Goal: Subscribe to service/newsletter

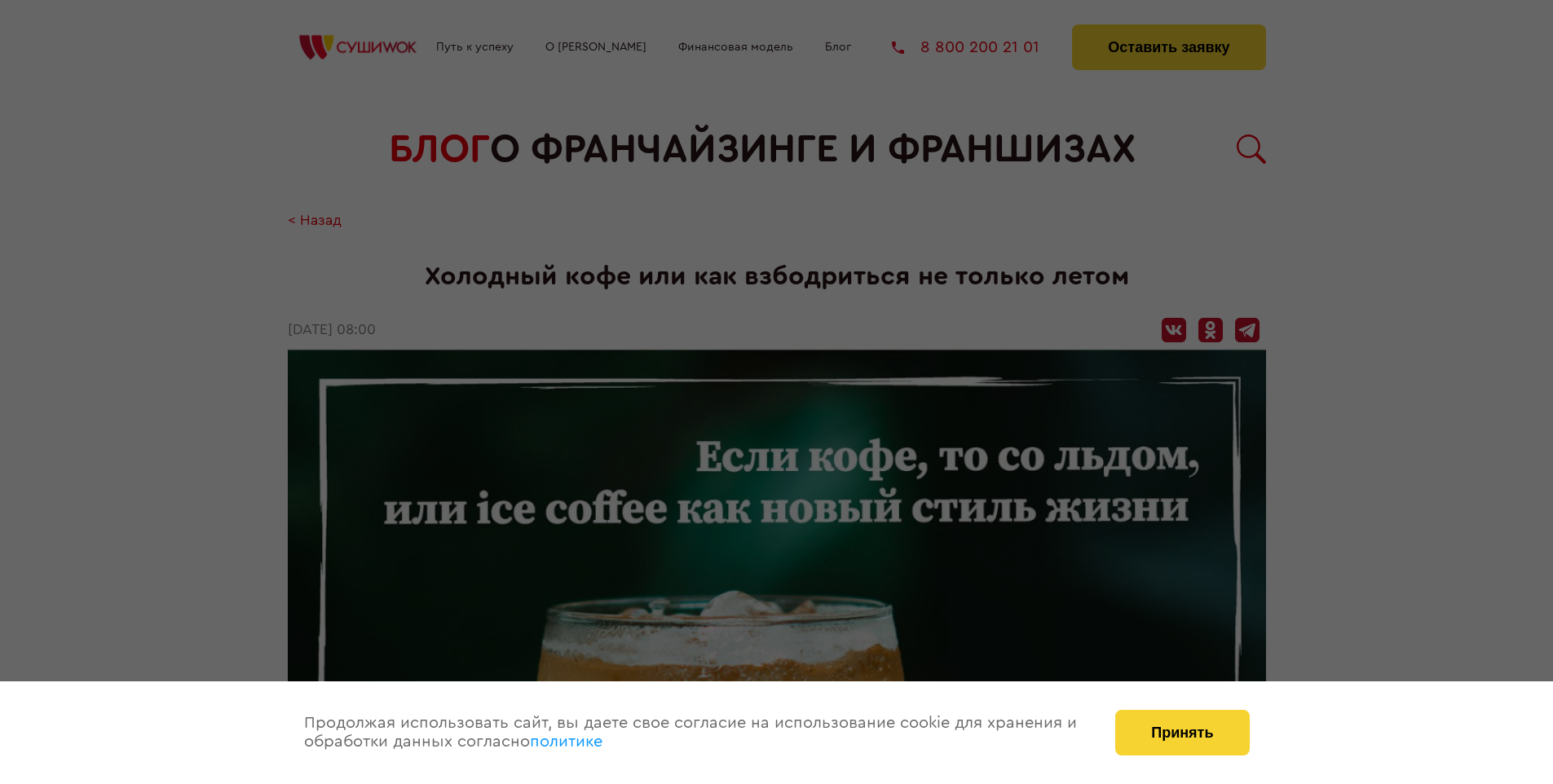
scroll to position [2229, 0]
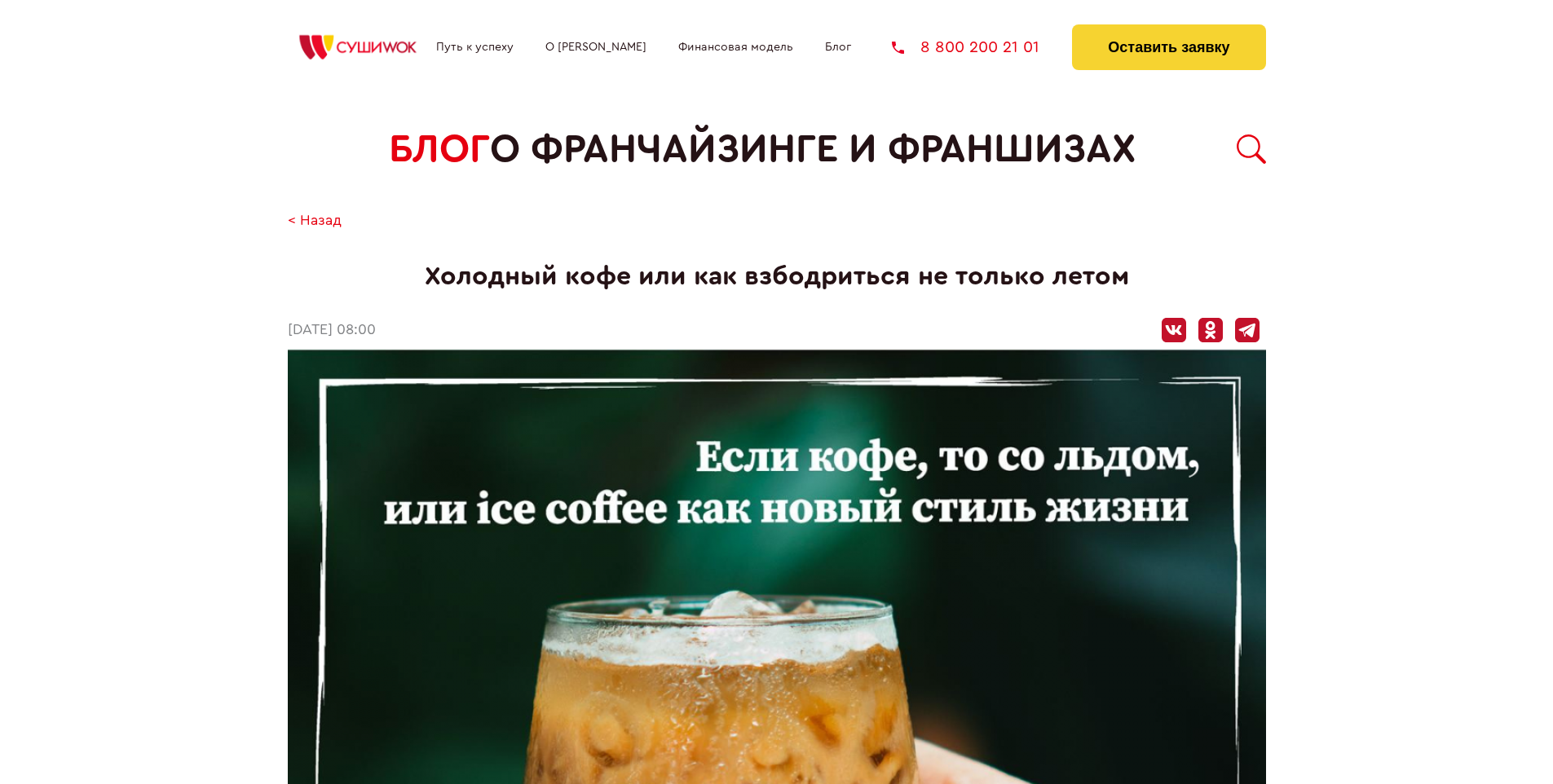
scroll to position [2229, 0]
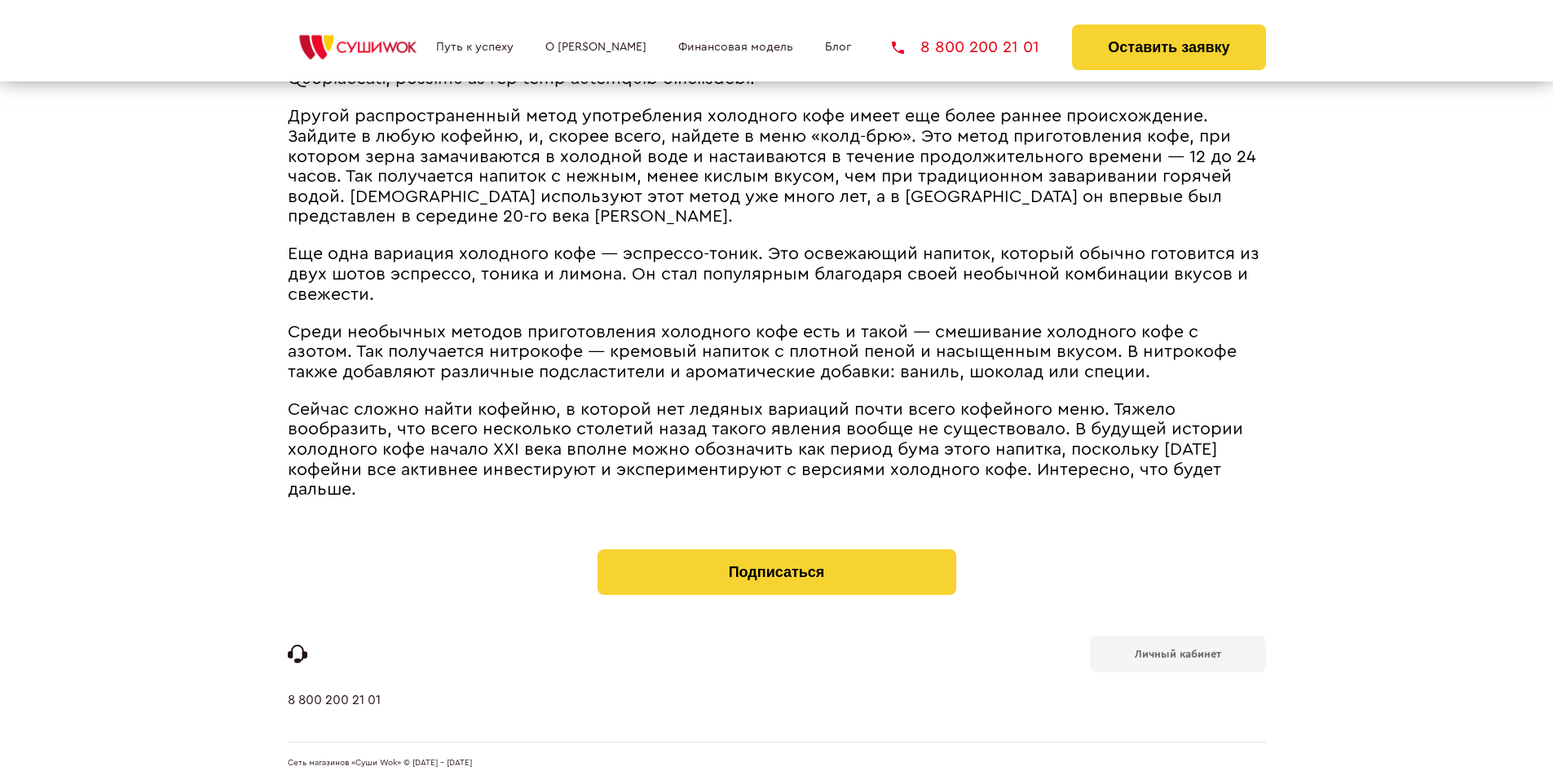
click at [1177, 652] on b "Личный кабинет" at bounding box center [1177, 653] width 87 height 10
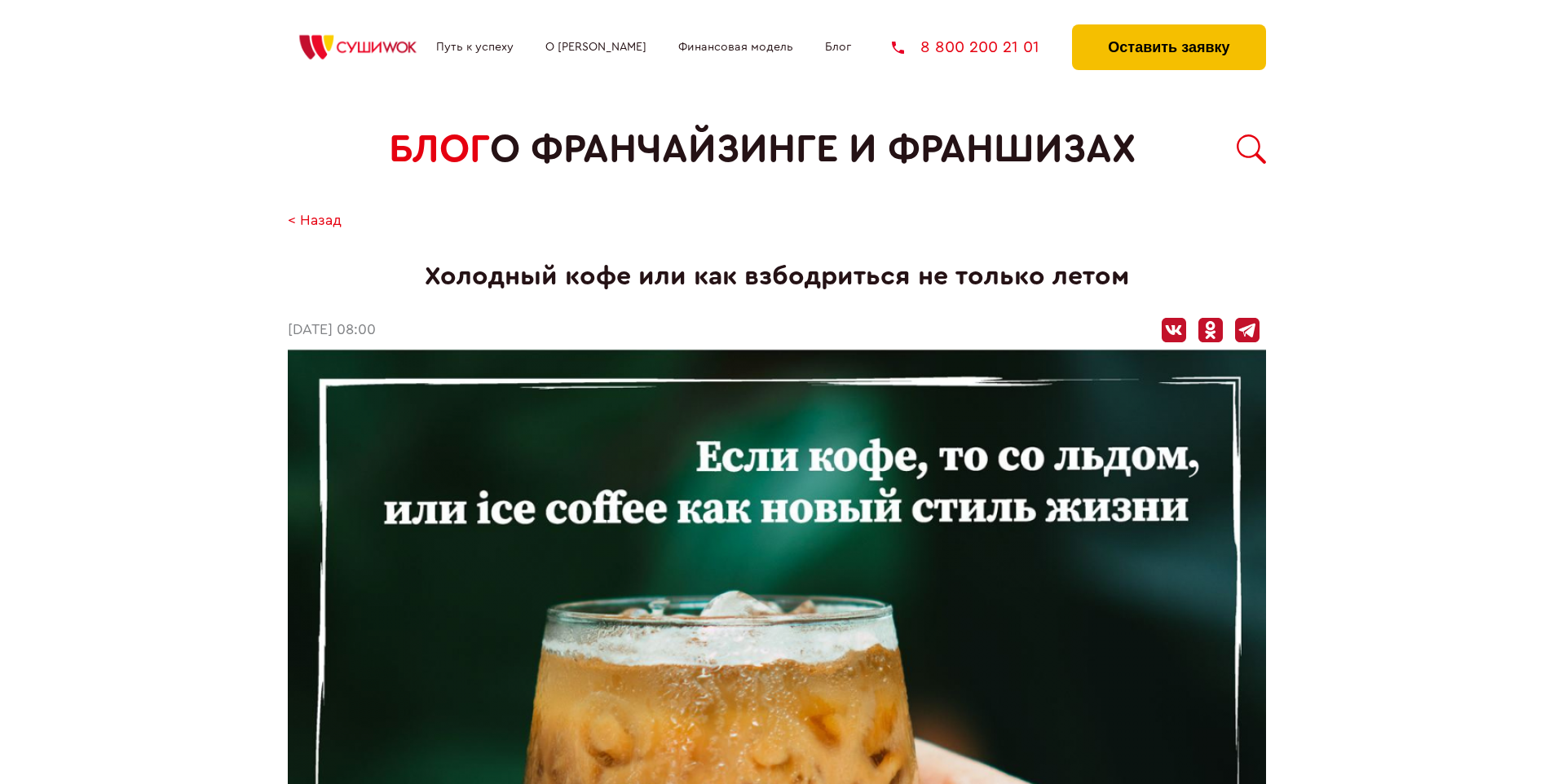
click at [1168, 28] on button "Оставить заявку" at bounding box center [1168, 47] width 193 height 45
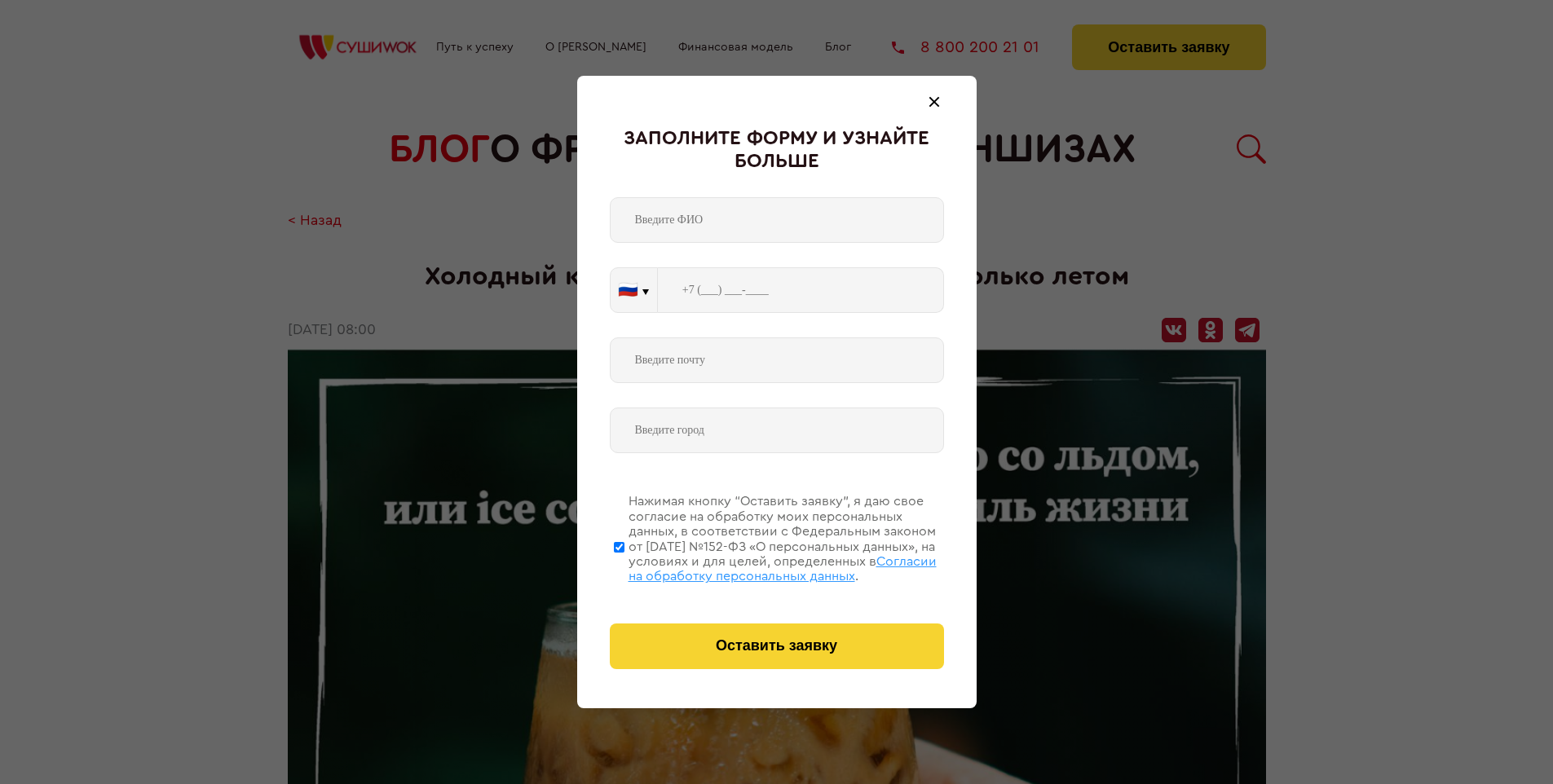
click at [756, 567] on span "Согласии на обработку персональных данных" at bounding box center [782, 568] width 308 height 27
click at [624, 567] on input "Нажимая кнопку “Оставить заявку”, я даю свое согласие на обработку моих персона…" at bounding box center [618, 547] width 10 height 131
checkbox input "false"
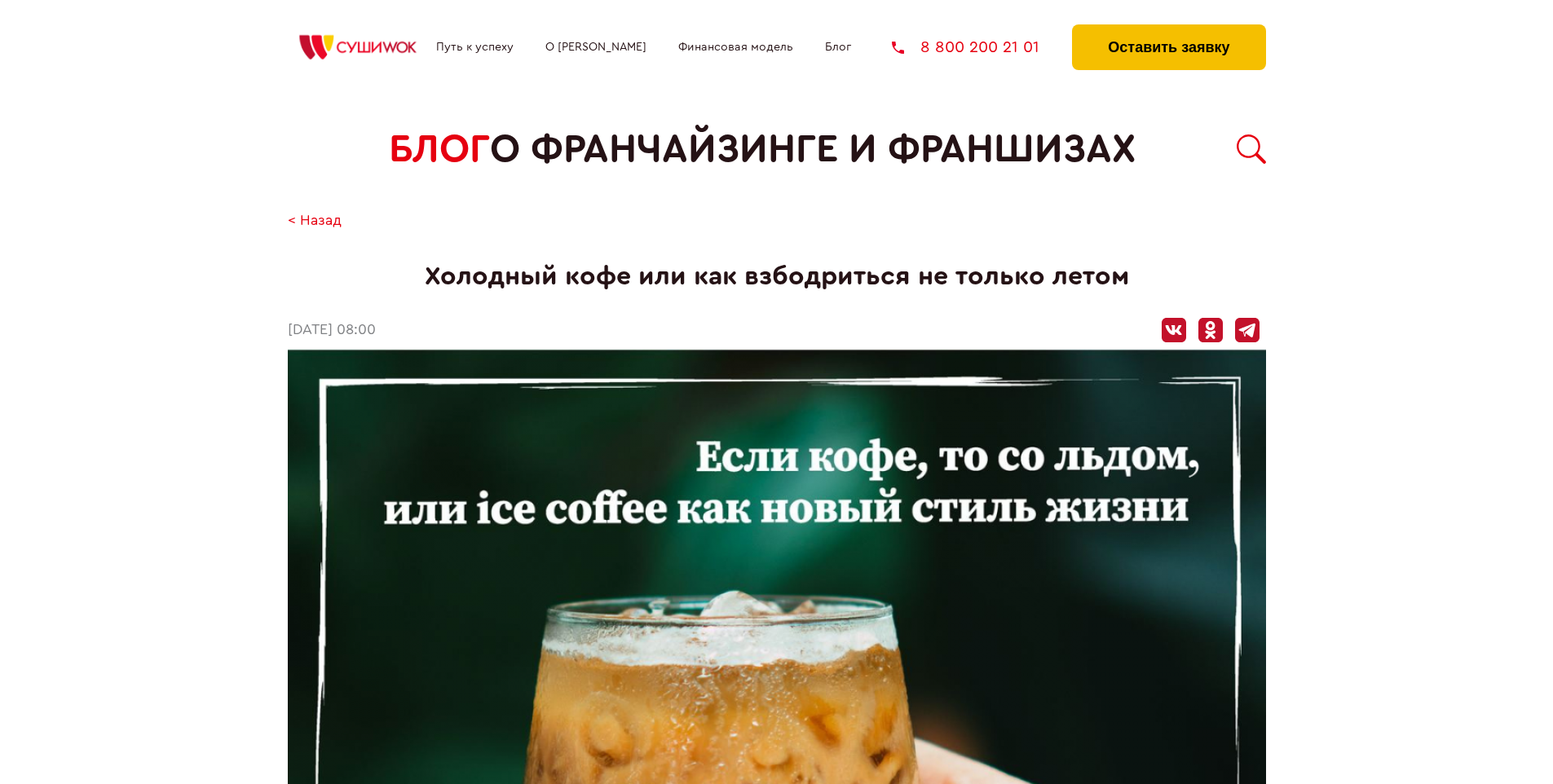
click at [1168, 28] on button "Оставить заявку" at bounding box center [1168, 47] width 193 height 45
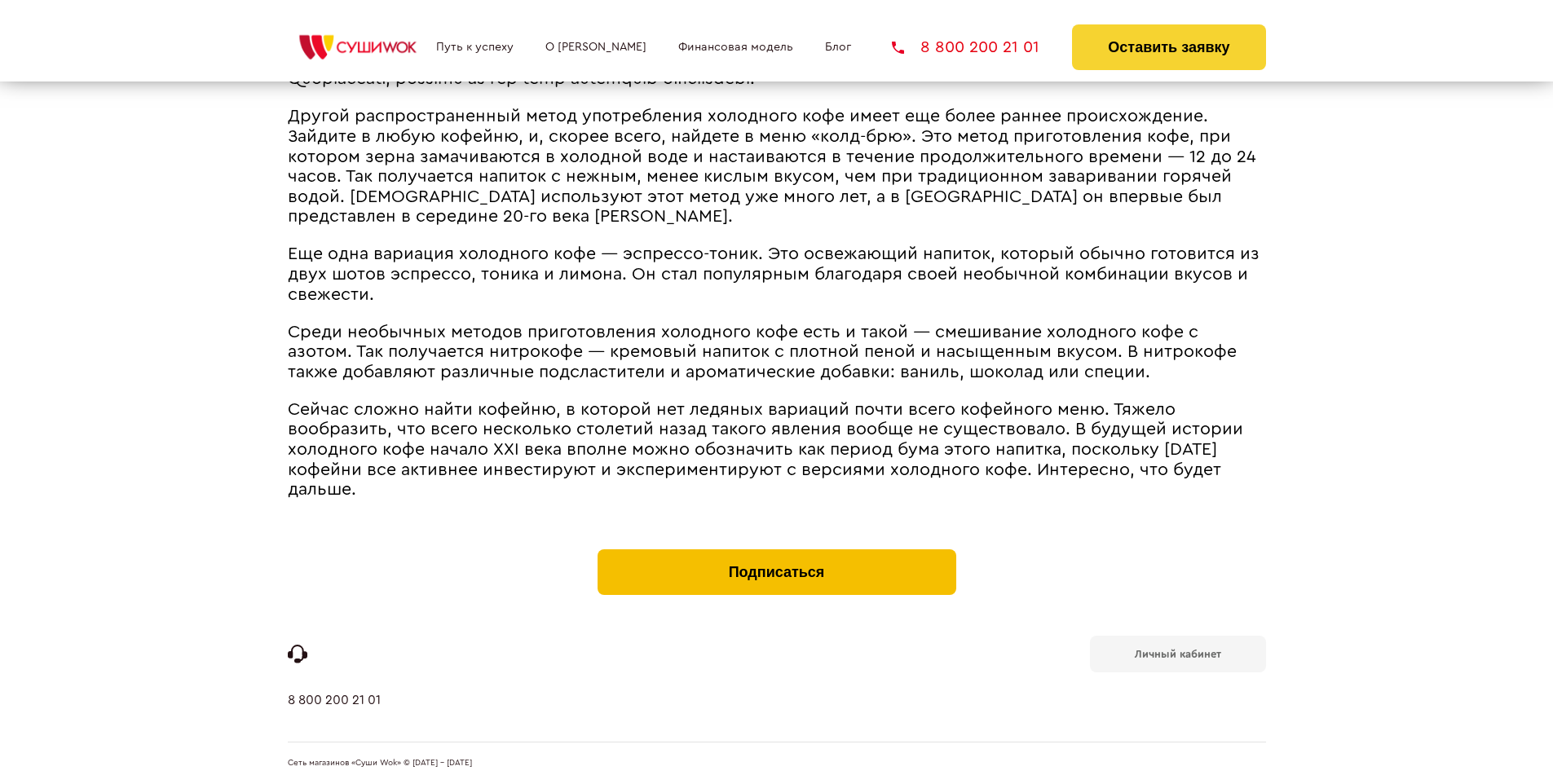
click at [776, 552] on button "Подписаться" at bounding box center [776, 572] width 359 height 45
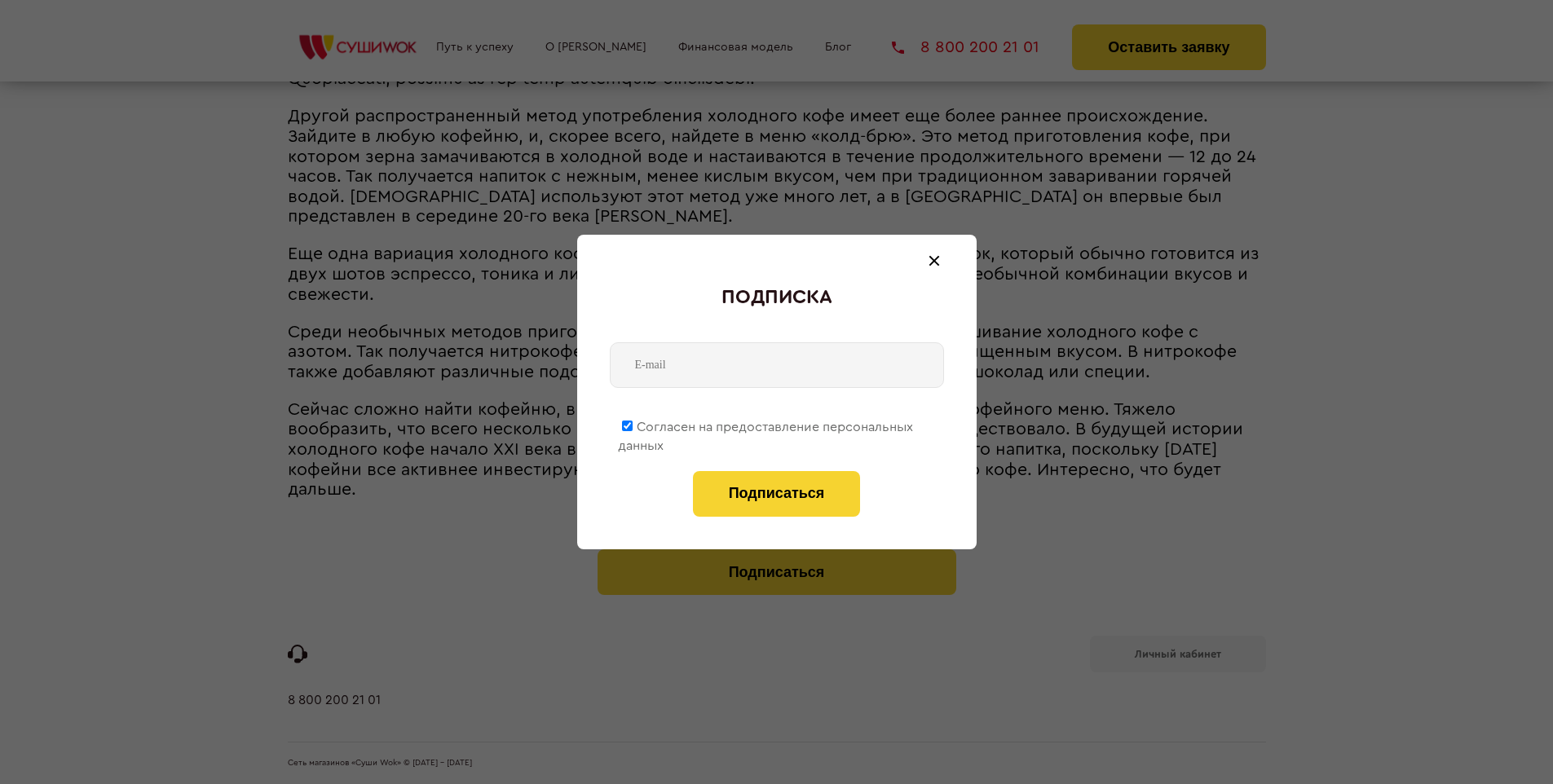
click at [766, 424] on span "Согласен на предоставление персональных данных" at bounding box center [764, 437] width 295 height 32
click at [632, 424] on input "Согласен на предоставление персональных данных" at bounding box center [627, 425] width 10 height 10
checkbox input "false"
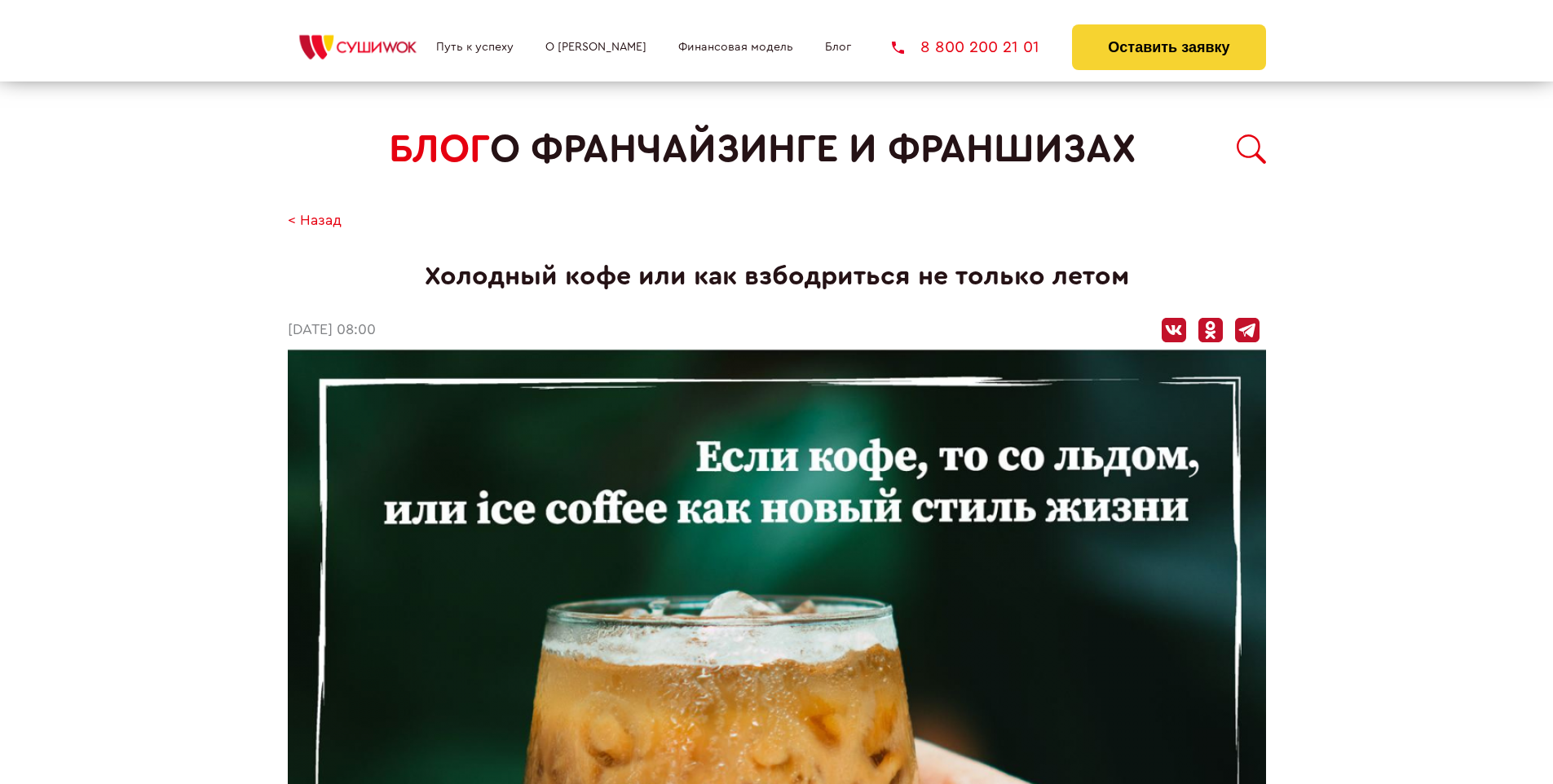
scroll to position [2229, 0]
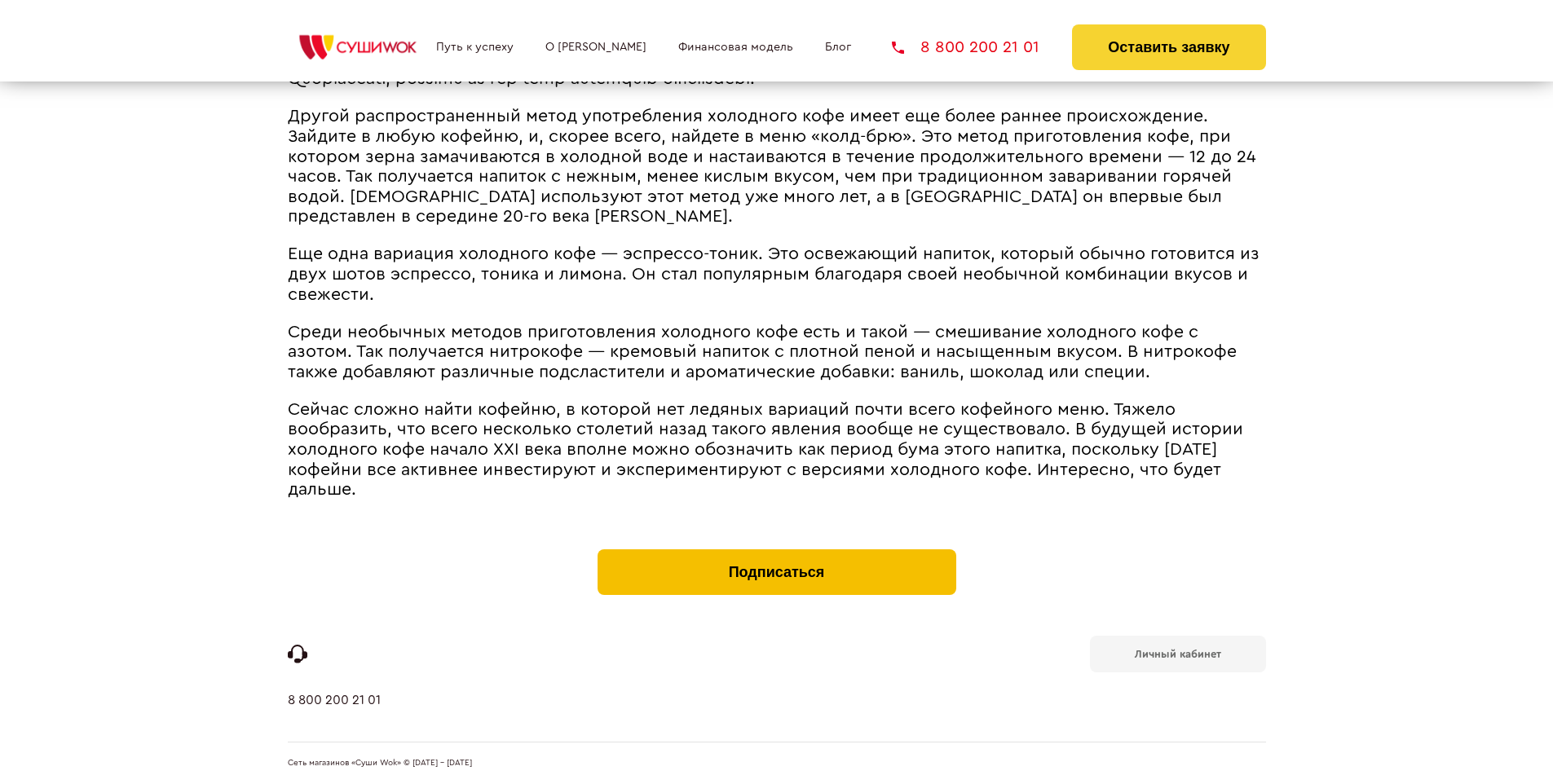
click at [776, 552] on button "Подписаться" at bounding box center [776, 572] width 359 height 45
